Goal: Obtain resource: Obtain resource

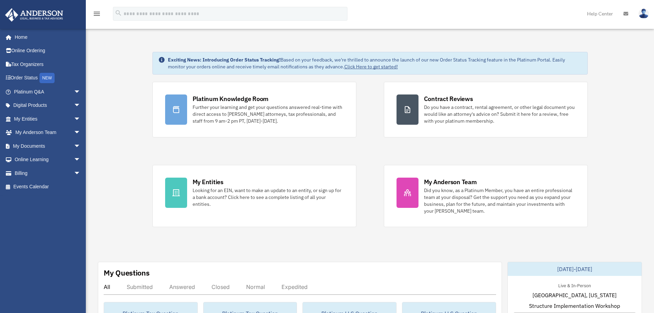
click at [74, 147] on span "arrow_drop_down" at bounding box center [81, 146] width 14 height 14
click at [33, 160] on link "Box" at bounding box center [50, 160] width 81 height 14
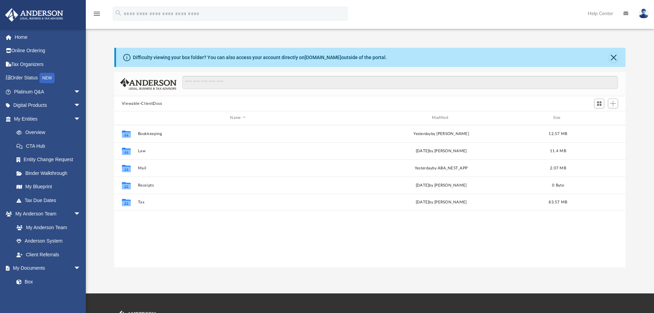
scroll to position [151, 506]
click at [158, 134] on button "Bookkeeping" at bounding box center [238, 134] width 200 height 4
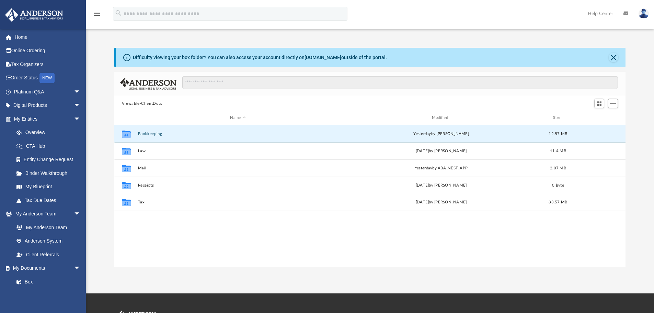
click at [158, 134] on button "Bookkeeping" at bounding box center [238, 134] width 200 height 4
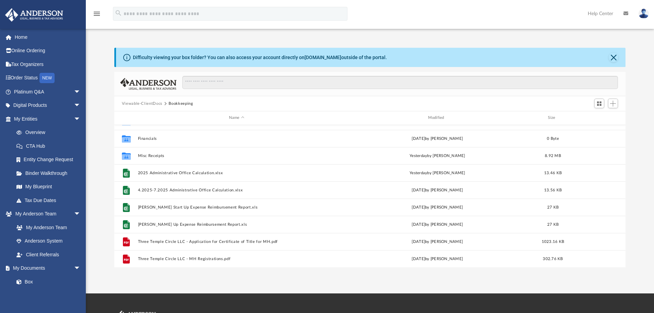
scroll to position [30, 0]
click at [596, 224] on span "More options" at bounding box center [593, 224] width 5 height 4
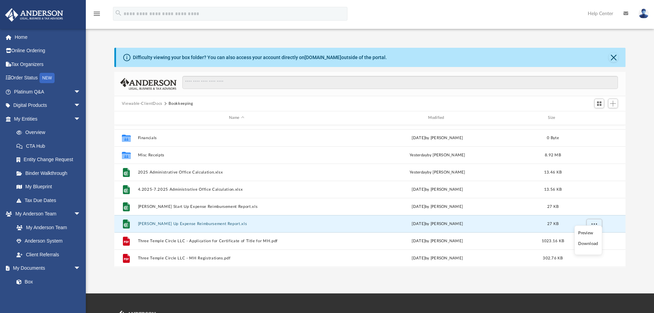
scroll to position [47, 0]
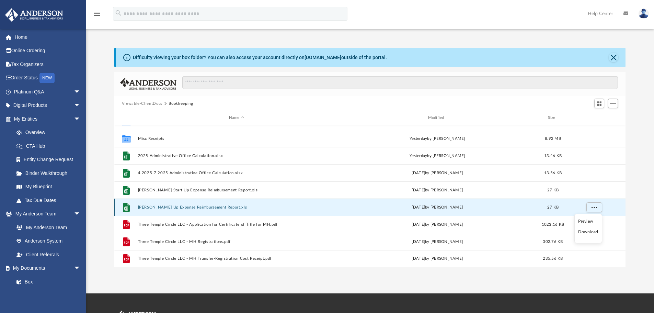
click at [210, 204] on div "File Joe Start Up Expense Reimbursement Report.xls Thu Aug 14 2025 by Joe Zinn …" at bounding box center [370, 207] width 512 height 17
click at [599, 105] on span "Switch to Grid View" at bounding box center [600, 104] width 6 height 6
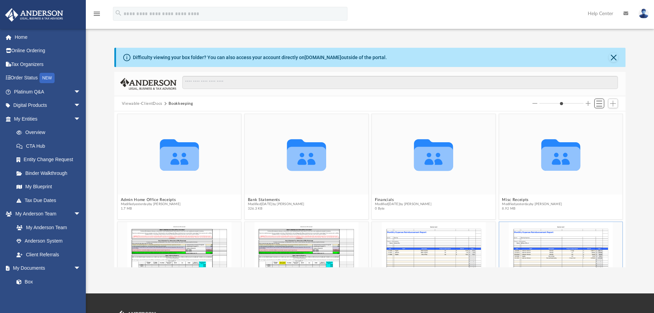
scroll to position [151, 506]
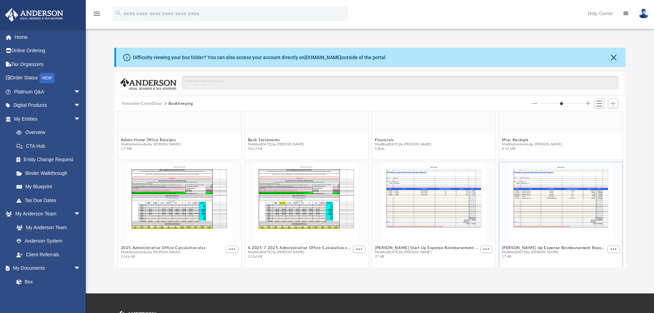
click at [29, 281] on link "Box" at bounding box center [47, 282] width 75 height 14
click at [229, 249] on span "More options" at bounding box center [231, 248] width 5 height 3
click at [262, 274] on div "App joezinn@live.com Sign Out joezinn@live.com Home Online Ordering Tax Organiz…" at bounding box center [327, 146] width 654 height 293
click at [601, 105] on span "Switch to List View" at bounding box center [600, 104] width 6 height 6
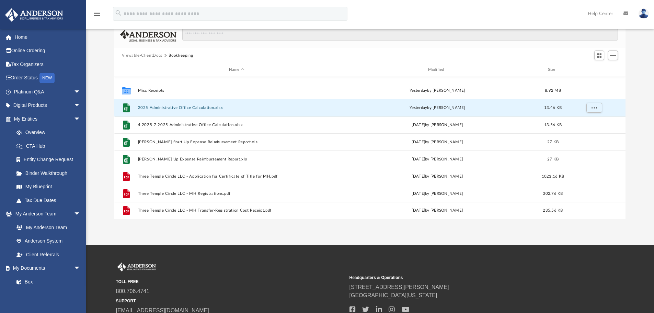
scroll to position [103, 0]
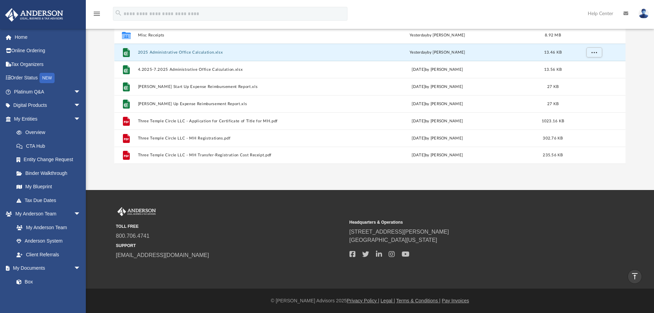
click at [30, 280] on link "Box" at bounding box center [47, 282] width 75 height 14
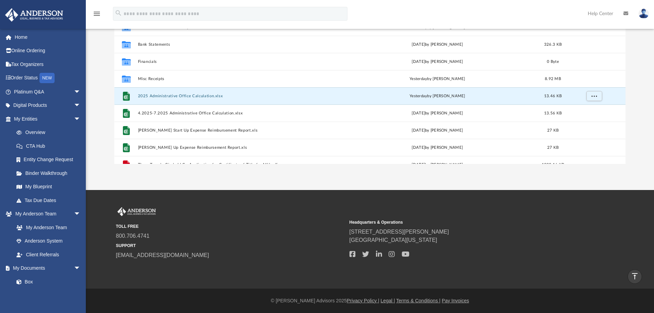
scroll to position [0, 0]
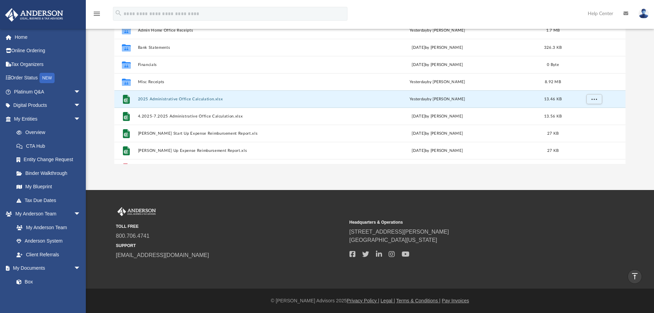
click at [643, 14] on img at bounding box center [644, 14] width 10 height 10
click at [538, 31] on link "My Profile" at bounding box center [532, 32] width 69 height 14
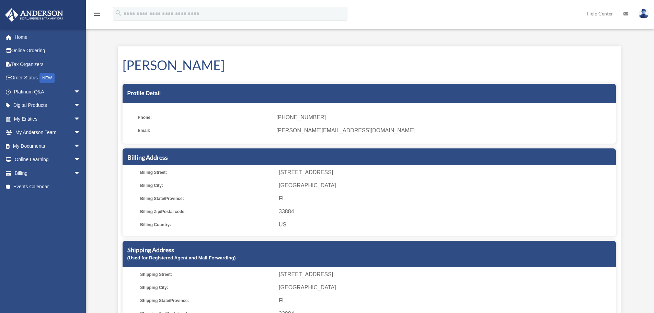
click at [598, 15] on link "Help Center" at bounding box center [600, 13] width 36 height 27
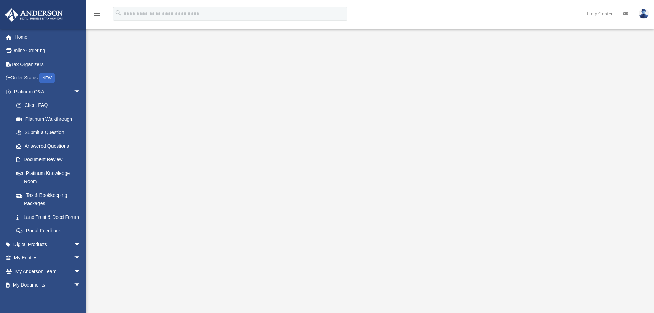
click at [74, 251] on span "arrow_drop_down" at bounding box center [81, 244] width 14 height 14
click at [74, 251] on span "arrow_drop_up" at bounding box center [81, 244] width 14 height 14
click at [74, 265] on span "arrow_drop_down" at bounding box center [81, 258] width 14 height 14
click at [74, 265] on span "arrow_drop_up" at bounding box center [81, 258] width 14 height 14
click at [75, 91] on span "arrow_drop_down" at bounding box center [81, 92] width 14 height 14
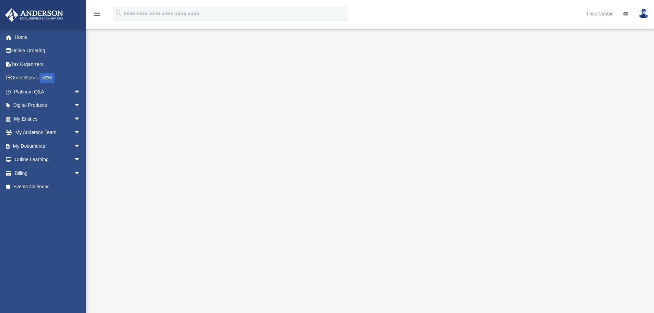
click at [21, 36] on link "Home" at bounding box center [48, 37] width 86 height 14
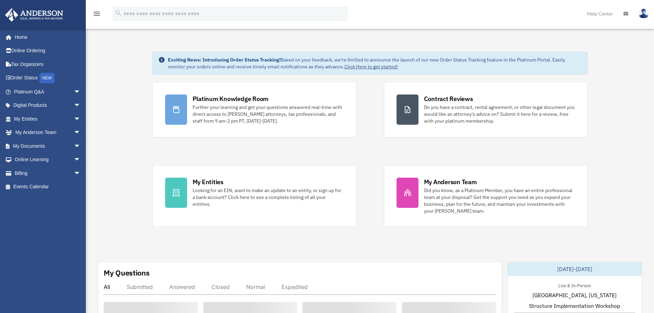
click at [74, 172] on span "arrow_drop_down" at bounding box center [81, 173] width 14 height 14
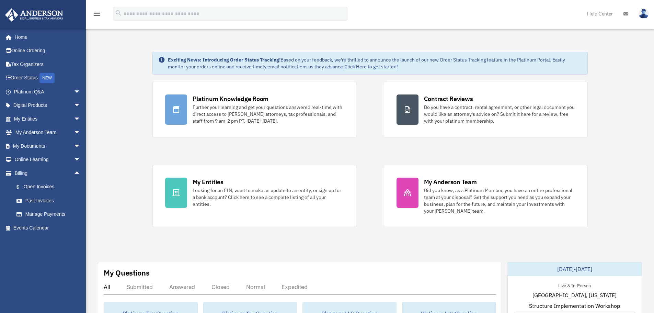
click at [74, 172] on span "arrow_drop_up" at bounding box center [81, 173] width 14 height 14
click at [74, 148] on span "arrow_drop_down" at bounding box center [81, 146] width 14 height 14
click at [31, 159] on link "Box" at bounding box center [50, 160] width 81 height 14
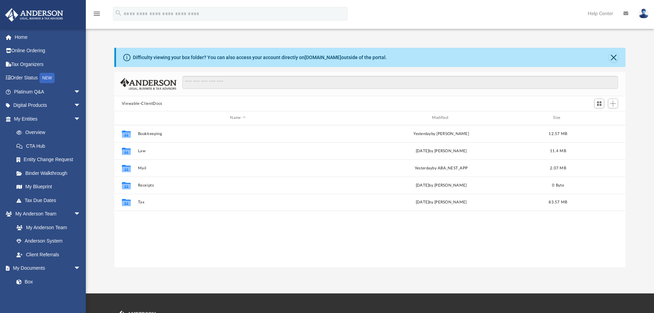
scroll to position [151, 506]
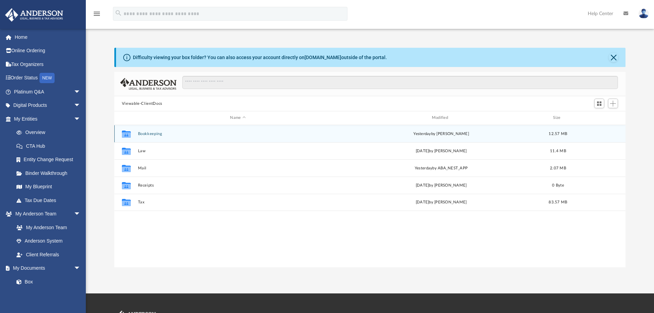
click at [129, 137] on icon "grid" at bounding box center [126, 134] width 9 height 5
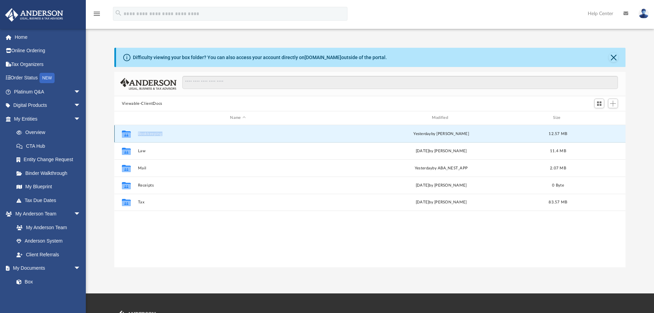
click at [129, 137] on icon "grid" at bounding box center [126, 134] width 9 height 5
click at [149, 133] on button "Bookkeeping" at bounding box center [238, 134] width 200 height 4
click at [150, 134] on button "Bookkeeping" at bounding box center [238, 134] width 200 height 4
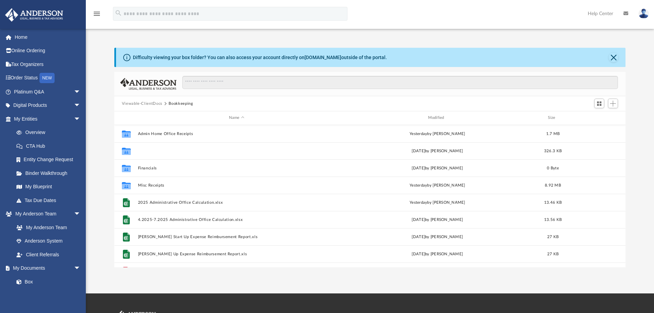
click at [147, 150] on button "Bank Statements" at bounding box center [237, 151] width 198 height 4
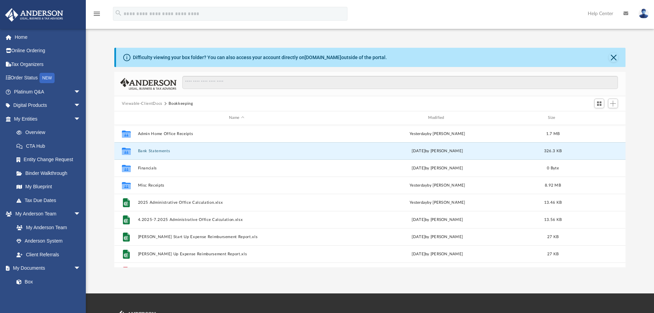
click at [148, 151] on button "Bank Statements" at bounding box center [237, 151] width 198 height 4
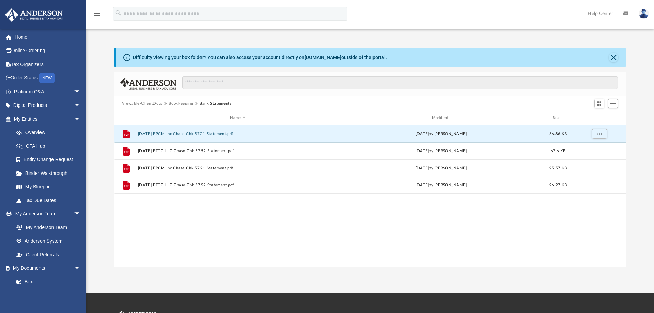
click at [166, 134] on button "2025.07.31 FPCM Inc Chase Chk 5721 Statement.pdf" at bounding box center [238, 134] width 200 height 4
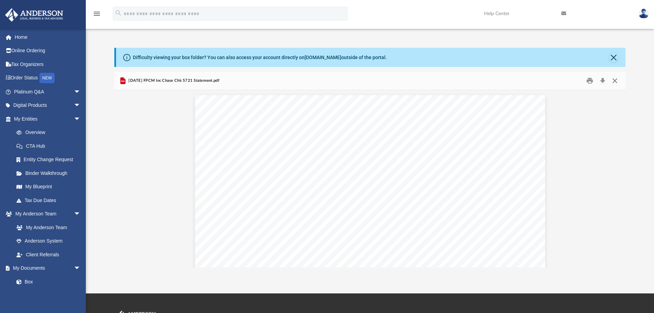
click at [616, 80] on button "Close" at bounding box center [615, 81] width 12 height 11
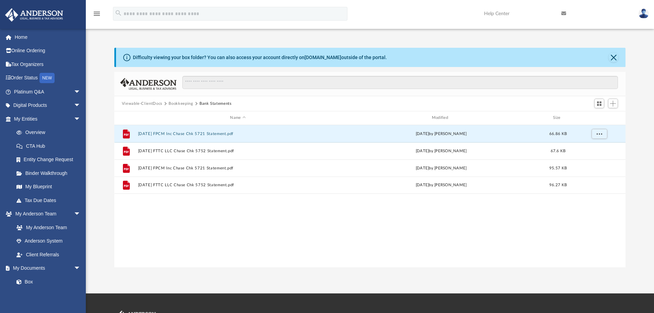
click at [188, 104] on button "Bookkeeping" at bounding box center [181, 104] width 24 height 6
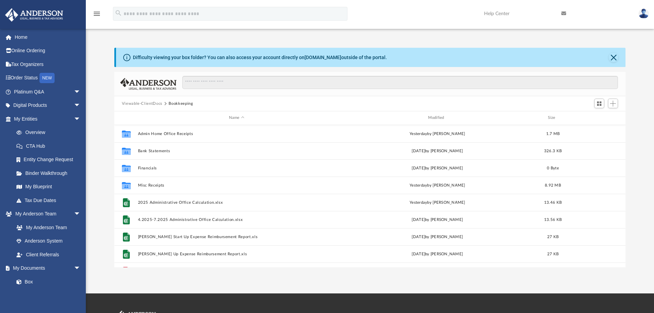
click at [644, 16] on img at bounding box center [644, 14] width 10 height 10
click at [93, 12] on icon "menu" at bounding box center [97, 14] width 8 height 8
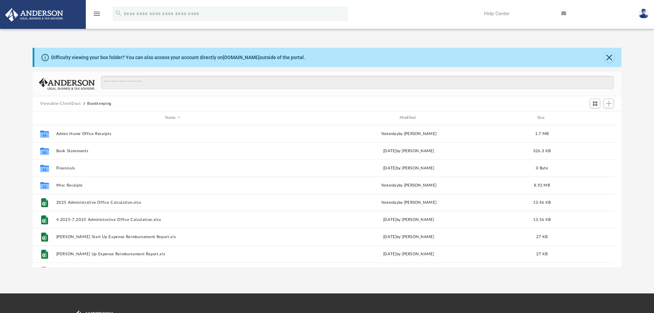
scroll to position [151, 584]
click at [98, 15] on icon "menu" at bounding box center [97, 14] width 8 height 8
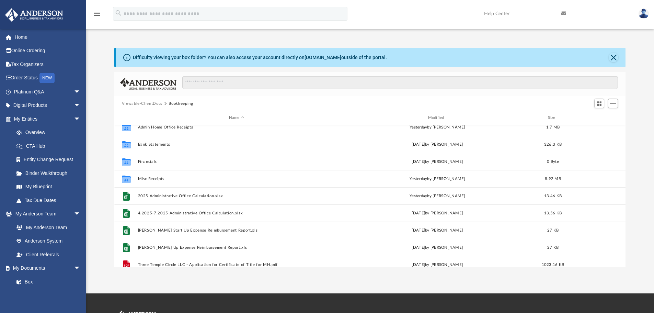
scroll to position [0, 0]
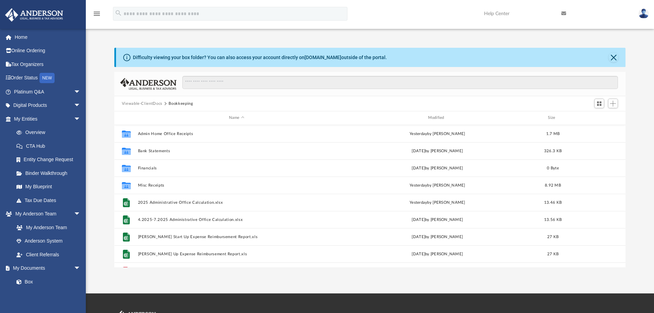
click at [177, 105] on button "Bookkeeping" at bounding box center [181, 104] width 24 height 6
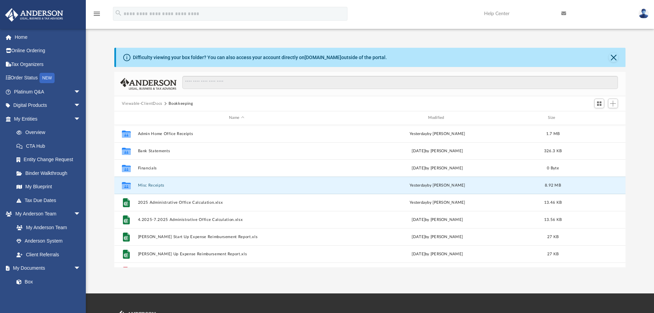
click at [159, 185] on button "Misc Receipts" at bounding box center [237, 185] width 198 height 4
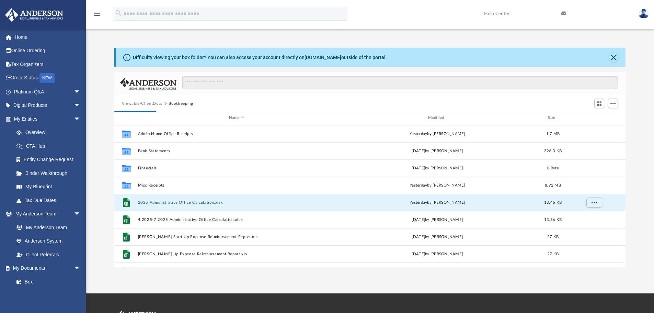
click at [166, 202] on button "2025 Administrative Office Calculation.xlsx" at bounding box center [237, 202] width 198 height 4
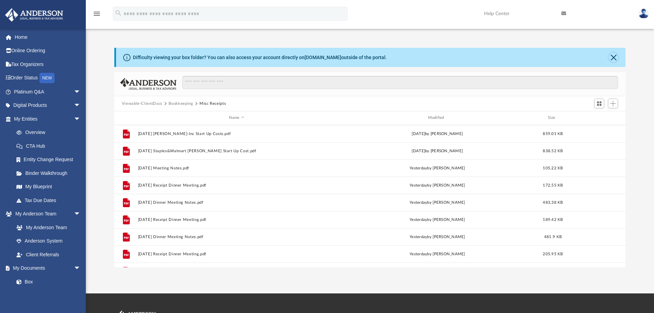
click at [618, 57] on button "Close" at bounding box center [614, 58] width 10 height 10
